Goal: Task Accomplishment & Management: Use online tool/utility

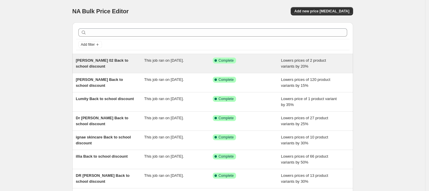
click at [172, 66] on div "This job ran on [DATE]." at bounding box center [178, 64] width 69 height 12
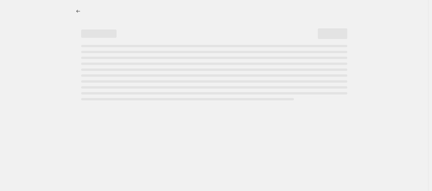
select select "percentage"
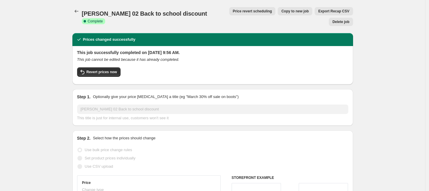
click at [281, 12] on span "Copy to new job" at bounding box center [294, 11] width 27 height 5
select select "percentage"
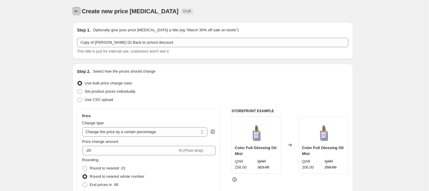
click at [78, 10] on icon "Price change jobs" at bounding box center [77, 11] width 6 height 6
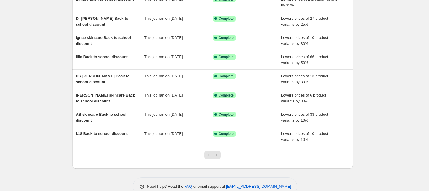
scroll to position [111, 0]
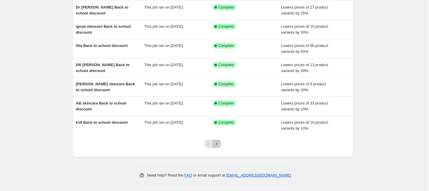
click at [219, 144] on icon "Next" at bounding box center [217, 144] width 6 height 6
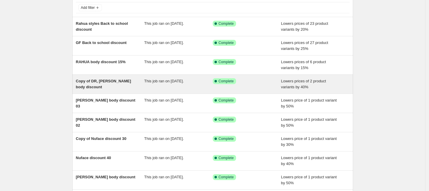
scroll to position [0, 0]
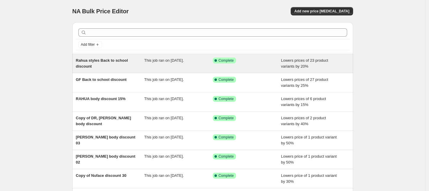
click at [134, 61] on div "Rahua styles Back to school discount" at bounding box center [110, 64] width 69 height 12
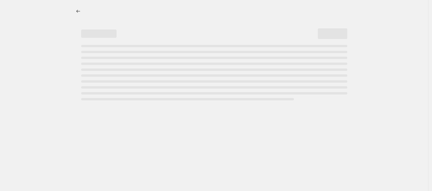
select select "percentage"
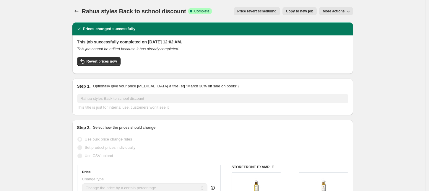
click at [300, 12] on span "Copy to new job" at bounding box center [299, 11] width 27 height 5
select select "percentage"
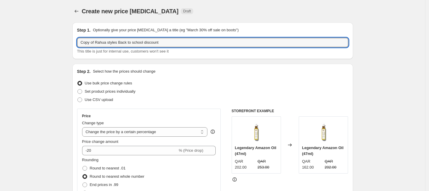
drag, startPoint x: 117, startPoint y: 42, endPoint x: 63, endPoint y: 38, distance: 54.5
type input "GL Back to school discount"
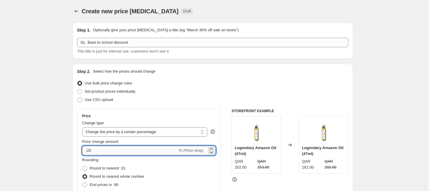
click at [118, 154] on input "-20" at bounding box center [129, 150] width 95 height 9
type input "-25"
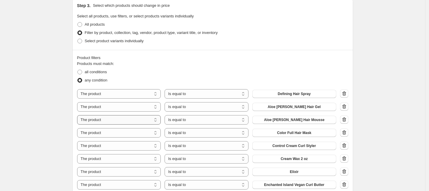
scroll to position [295, 0]
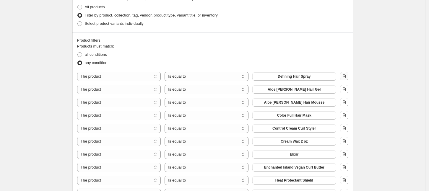
click at [346, 76] on icon "button" at bounding box center [344, 76] width 6 height 6
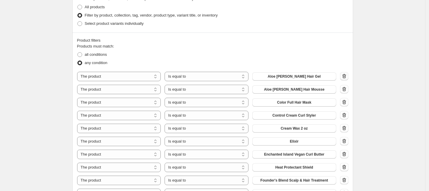
click at [346, 76] on icon "button" at bounding box center [344, 76] width 6 height 6
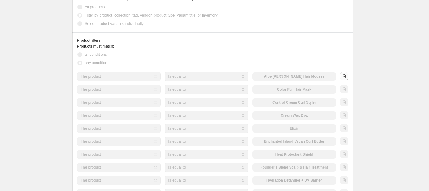
click at [346, 76] on div at bounding box center [344, 76] width 8 height 9
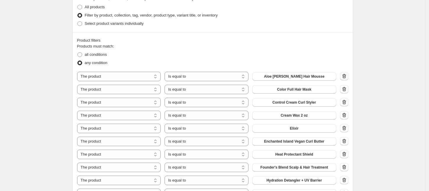
click at [346, 76] on icon "button" at bounding box center [344, 76] width 6 height 6
click at [346, 76] on div at bounding box center [344, 76] width 8 height 9
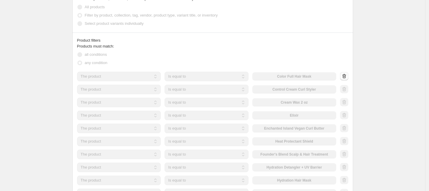
click at [346, 76] on div at bounding box center [344, 76] width 8 height 9
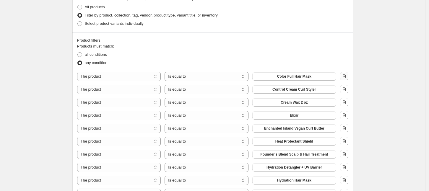
click at [346, 76] on icon "button" at bounding box center [344, 76] width 6 height 6
click at [346, 76] on div at bounding box center [344, 76] width 8 height 9
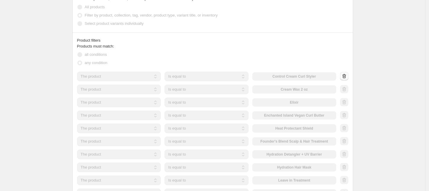
click at [346, 76] on div at bounding box center [344, 76] width 8 height 9
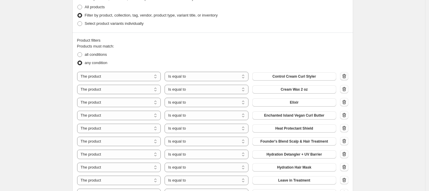
click at [346, 76] on icon "button" at bounding box center [344, 76] width 6 height 6
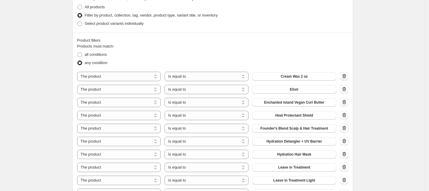
click at [346, 76] on icon "button" at bounding box center [344, 76] width 6 height 6
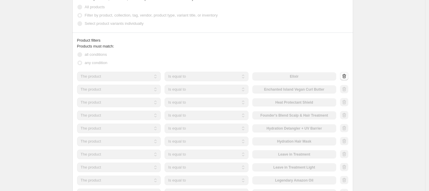
click at [346, 76] on div at bounding box center [344, 76] width 8 height 9
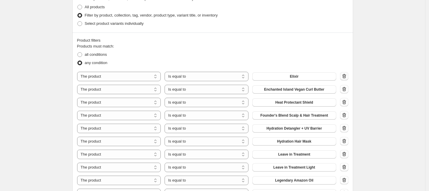
click at [346, 76] on div at bounding box center [344, 76] width 8 height 9
click at [346, 76] on icon "button" at bounding box center [344, 76] width 6 height 6
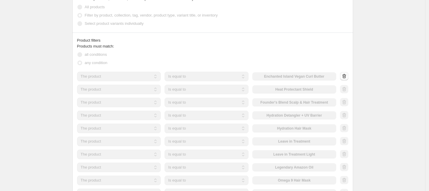
click at [346, 76] on div at bounding box center [344, 76] width 8 height 9
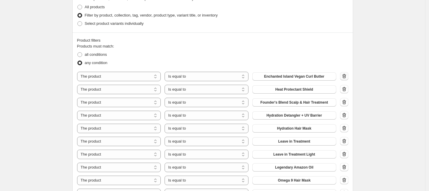
click at [346, 76] on icon "button" at bounding box center [344, 76] width 6 height 6
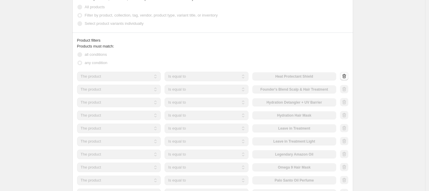
click at [346, 76] on div at bounding box center [344, 76] width 8 height 9
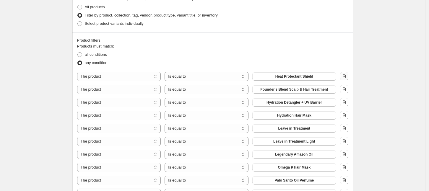
click at [346, 76] on icon "button" at bounding box center [344, 76] width 6 height 6
click at [346, 76] on div at bounding box center [344, 76] width 8 height 9
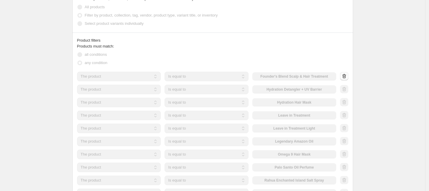
click at [346, 76] on div at bounding box center [344, 76] width 8 height 9
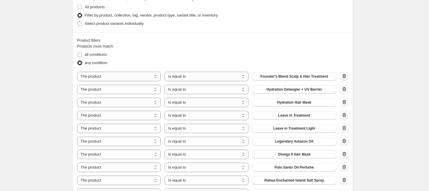
click at [346, 76] on icon "button" at bounding box center [344, 76] width 6 height 6
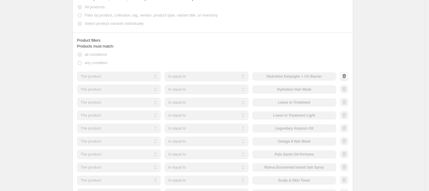
click at [346, 76] on div at bounding box center [344, 76] width 8 height 9
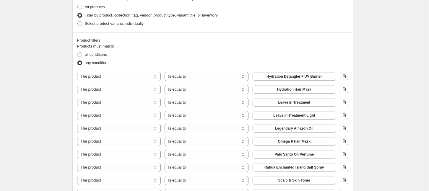
click at [346, 76] on icon "button" at bounding box center [344, 76] width 6 height 6
click at [346, 76] on div at bounding box center [344, 76] width 8 height 9
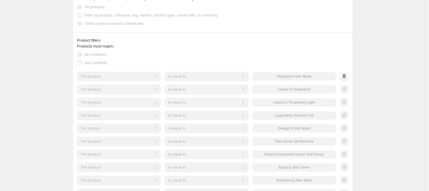
click at [346, 76] on div at bounding box center [344, 76] width 8 height 9
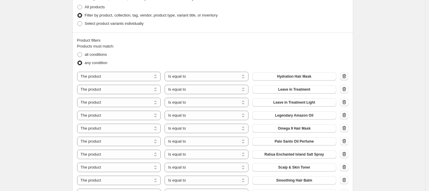
click at [346, 76] on icon "button" at bounding box center [344, 76] width 6 height 6
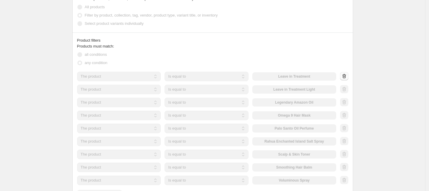
click at [346, 76] on div at bounding box center [344, 76] width 8 height 9
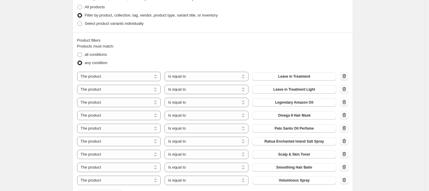
click at [346, 76] on icon "button" at bounding box center [344, 76] width 6 height 6
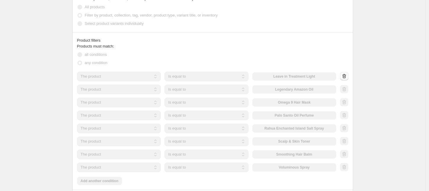
click at [346, 76] on div at bounding box center [344, 76] width 8 height 9
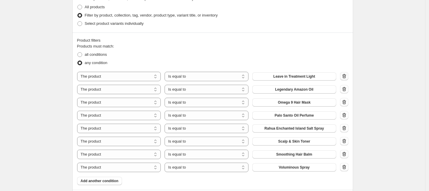
click at [346, 76] on div at bounding box center [344, 76] width 8 height 9
click at [346, 76] on icon "button" at bounding box center [344, 76] width 6 height 6
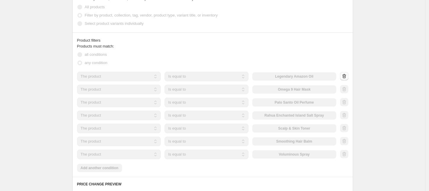
click at [346, 76] on div at bounding box center [344, 76] width 8 height 9
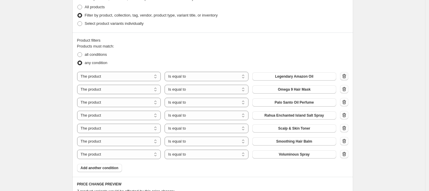
click at [346, 76] on icon "button" at bounding box center [344, 76] width 6 height 6
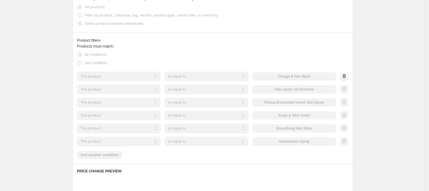
click at [346, 76] on div at bounding box center [344, 76] width 8 height 9
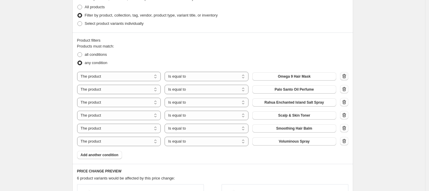
click at [346, 76] on div at bounding box center [344, 76] width 8 height 9
click at [346, 76] on icon "button" at bounding box center [344, 76] width 6 height 6
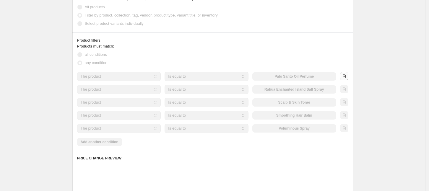
click at [346, 76] on div at bounding box center [344, 76] width 8 height 9
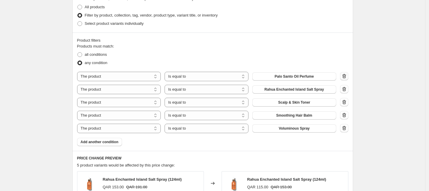
click at [346, 76] on icon "button" at bounding box center [344, 76] width 6 height 6
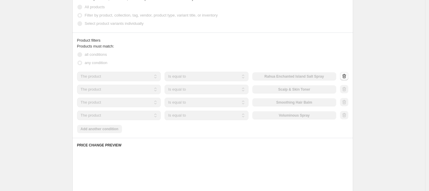
click at [346, 76] on div at bounding box center [344, 76] width 8 height 9
click at [346, 76] on icon "button" at bounding box center [344, 76] width 6 height 6
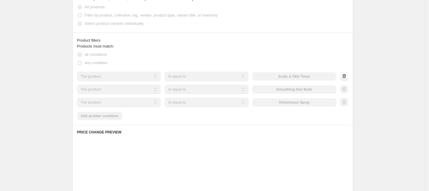
click at [346, 76] on div at bounding box center [344, 76] width 8 height 9
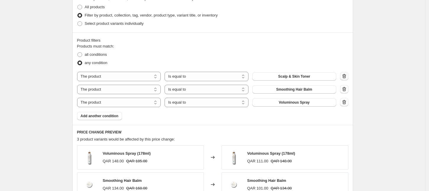
click at [346, 76] on icon "button" at bounding box center [344, 76] width 6 height 6
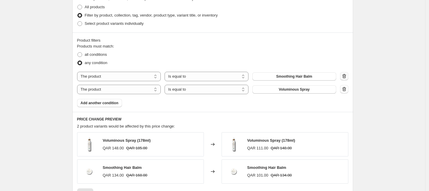
click at [346, 76] on icon "button" at bounding box center [344, 76] width 6 height 6
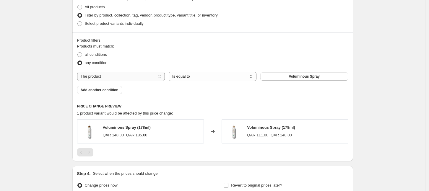
click at [129, 74] on select "The product The product's collection The product's tag The product's vendor The…" at bounding box center [121, 76] width 88 height 9
select select "collection"
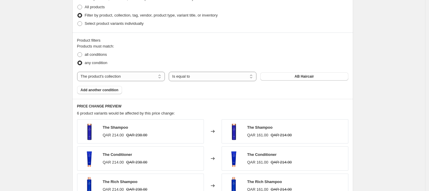
click at [31, 53] on div "Create new price [MEDICAL_DATA]. This page is ready Create new price [MEDICAL_D…" at bounding box center [212, 33] width 425 height 657
click at [325, 75] on button "AB Haircair" at bounding box center [304, 76] width 88 height 8
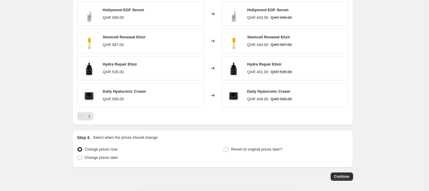
scroll to position [466, 0]
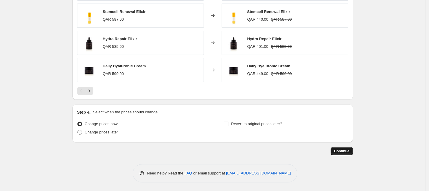
click at [346, 153] on span "Continue" at bounding box center [341, 151] width 15 height 5
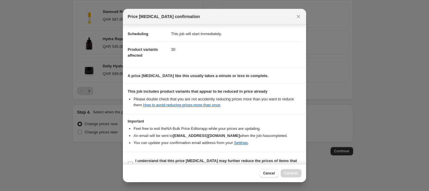
scroll to position [57, 0]
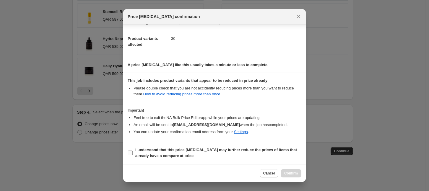
click at [202, 159] on label "I understand that this price [MEDICAL_DATA] may further reduce the prices of it…" at bounding box center [215, 153] width 174 height 14
click at [133, 155] on input "I understand that this price [MEDICAL_DATA] may further reduce the prices of it…" at bounding box center [130, 153] width 5 height 5
checkbox input "true"
click at [289, 173] on span "Confirm" at bounding box center [291, 173] width 14 height 5
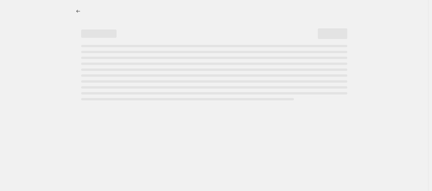
select select "percentage"
select select "collection"
